Goal: Transaction & Acquisition: Purchase product/service

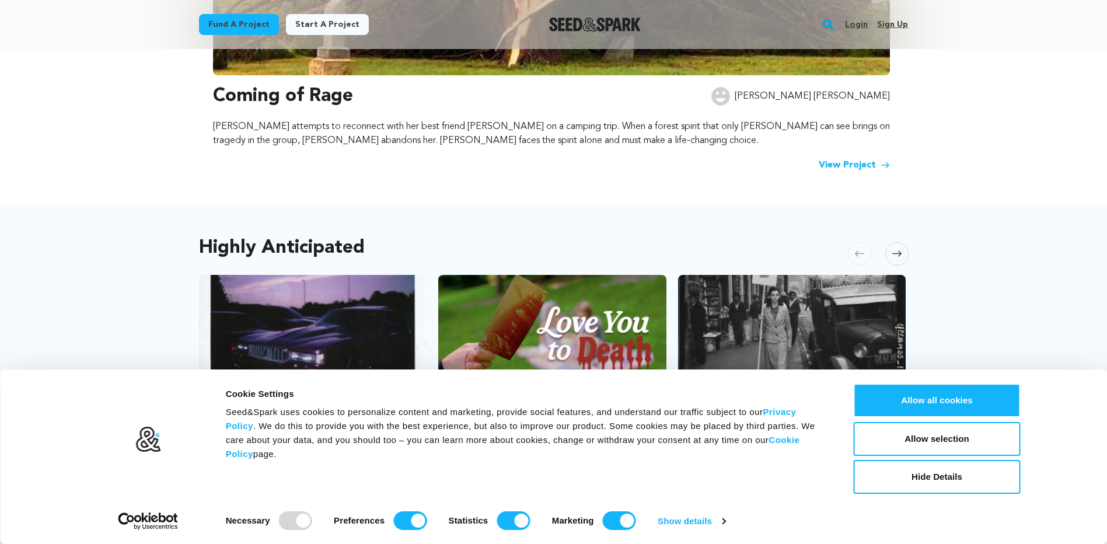
scroll to position [409, 0]
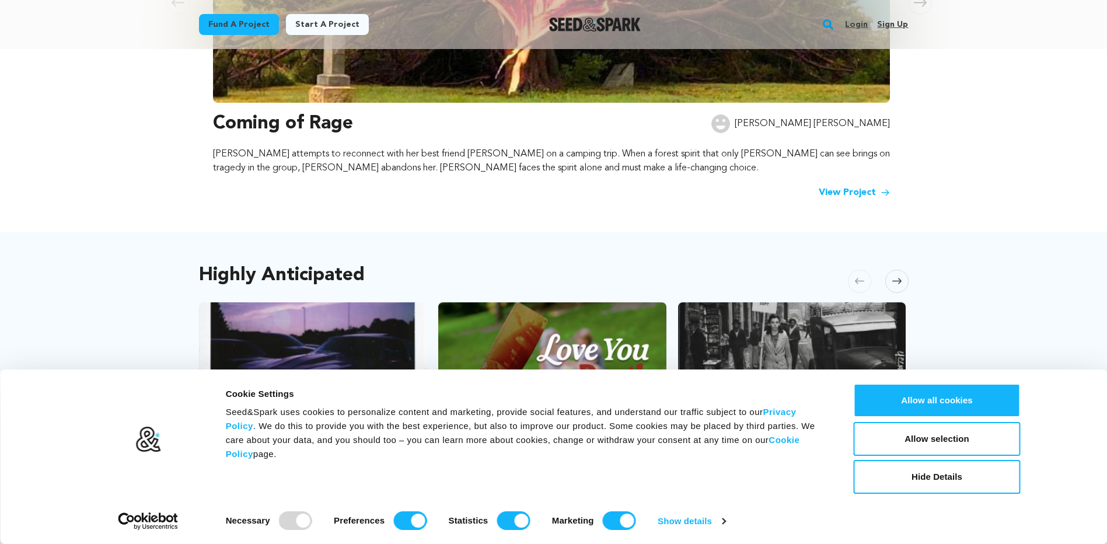
click at [829, 191] on link "View Project" at bounding box center [854, 193] width 71 height 14
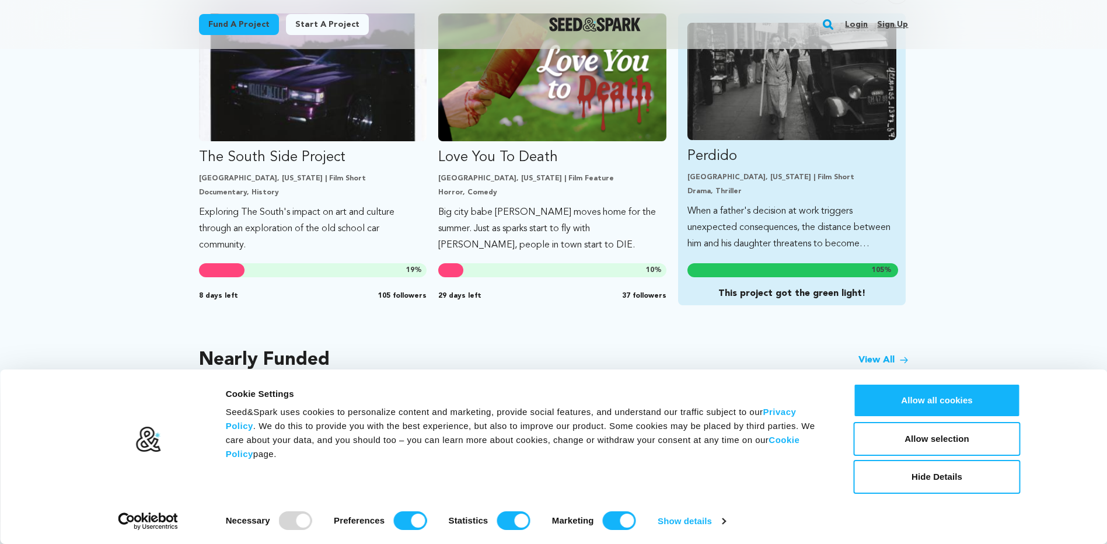
scroll to position [698, 0]
click at [771, 132] on img "Fund Perdido" at bounding box center [793, 80] width 210 height 117
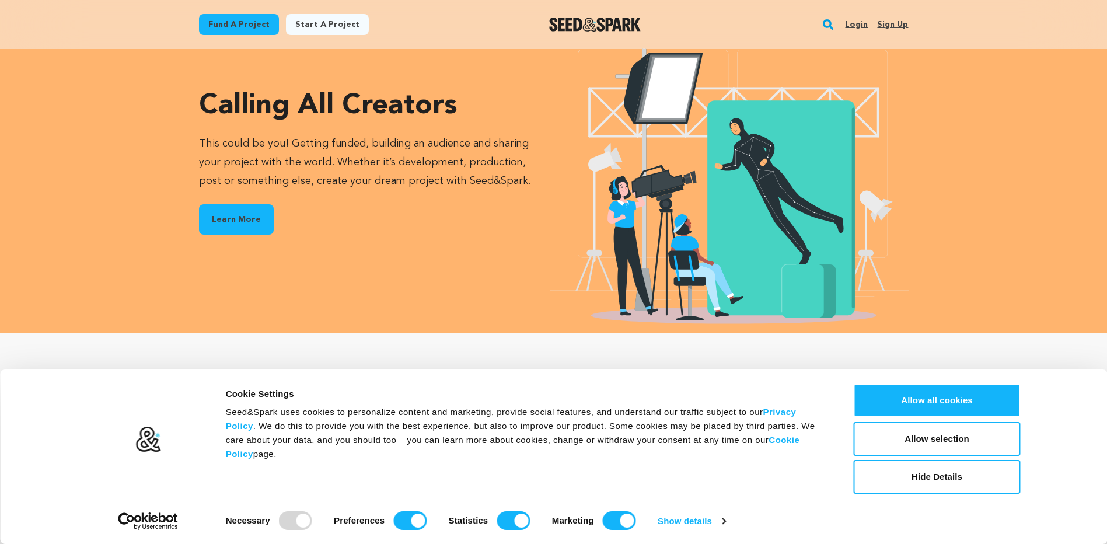
scroll to position [1398, 0]
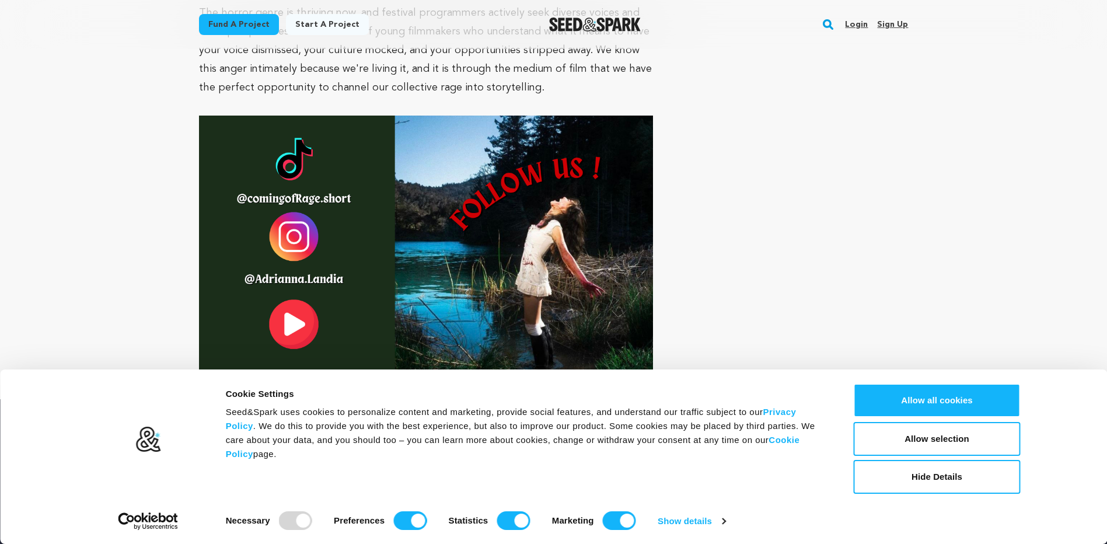
scroll to position [4202, 0]
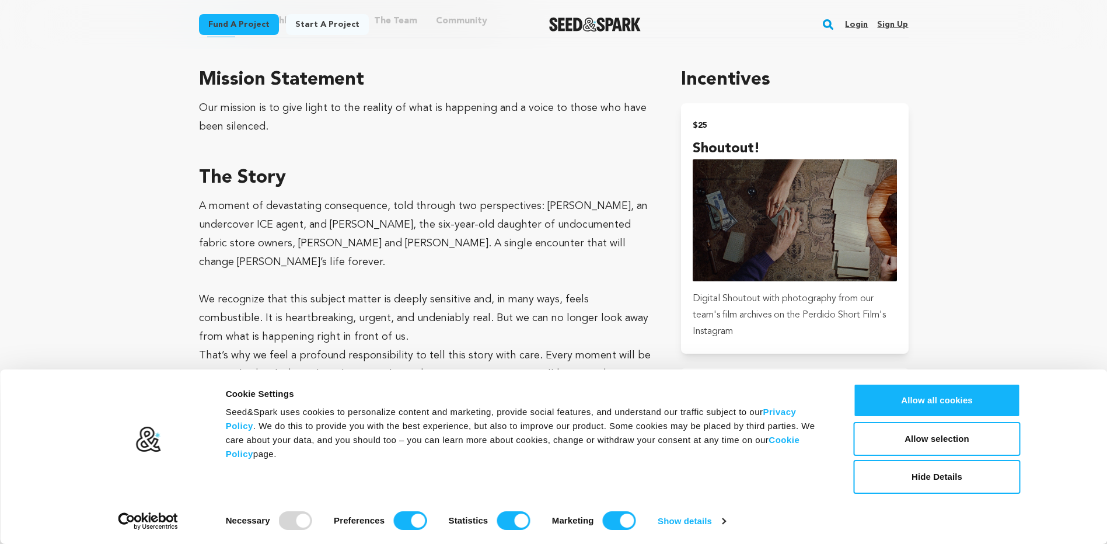
scroll to position [817, 0]
